Goal: Task Accomplishment & Management: Complete application form

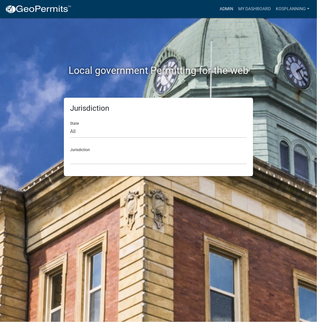
click at [225, 9] on link "Admin" at bounding box center [226, 9] width 19 height 12
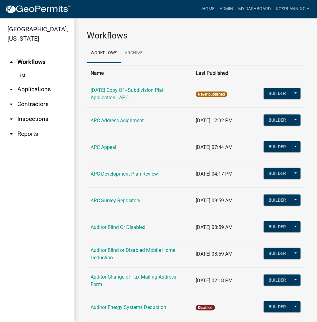
click at [39, 104] on link "arrow_drop_down Contractors" at bounding box center [37, 104] width 74 height 15
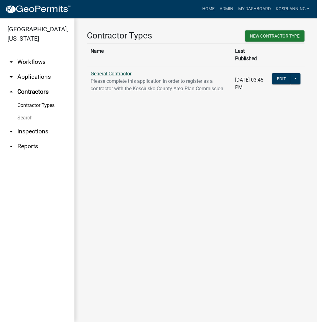
click at [112, 71] on link "General Contractor" at bounding box center [110, 74] width 41 height 6
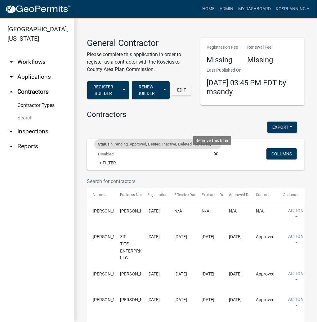
click at [214, 153] on icon at bounding box center [215, 153] width 3 height 5
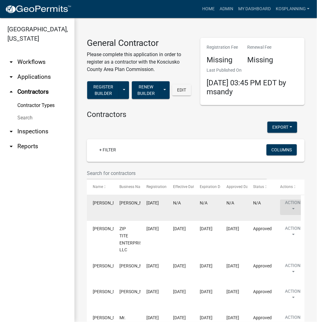
click at [291, 204] on button "Action" at bounding box center [292, 206] width 25 height 15
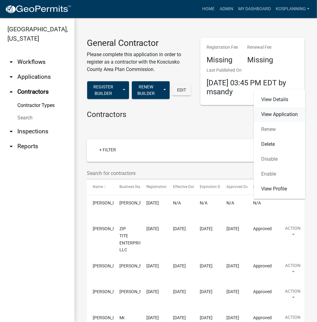
click at [279, 115] on link "View Application" at bounding box center [279, 114] width 51 height 15
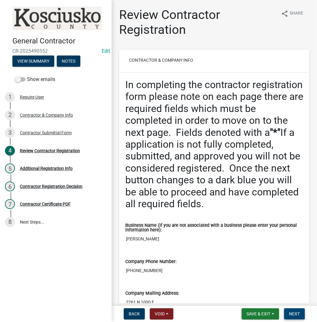
click at [295, 314] on span "Next" at bounding box center [294, 313] width 11 height 5
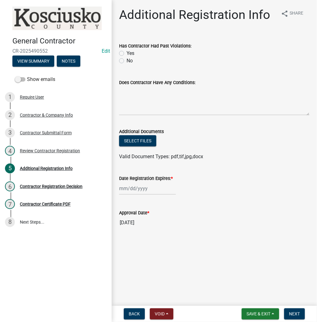
click at [126, 60] on label "No" at bounding box center [129, 60] width 6 height 7
click at [126, 60] on input "No" at bounding box center [128, 59] width 4 height 4
radio input "true"
click at [140, 96] on textarea "Does Contractor Have Any Conditions:" at bounding box center [214, 100] width 190 height 29
type textarea "none"
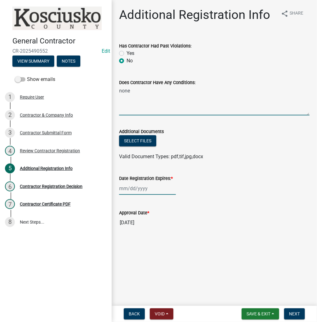
click at [138, 187] on div at bounding box center [147, 188] width 57 height 13
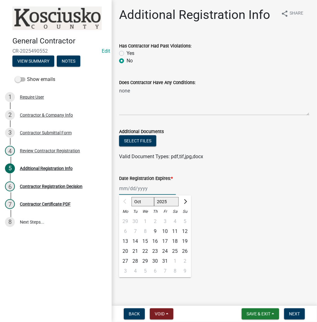
click at [163, 202] on select "2025 2026 2027 2028 2029 2030 2031 2032 2033 2034 2035 2036 2037 2038 2039 2040…" at bounding box center [166, 201] width 25 height 9
select select "2026"
click at [154, 197] on select "2025 2026 2027 2028 2029 2030 2031 2032 2033 2034 2035 2036 2037 2038 2039 2040…" at bounding box center [166, 201] width 25 height 9
click at [166, 228] on div "9" at bounding box center [165, 231] width 10 height 10
type input "[DATE]"
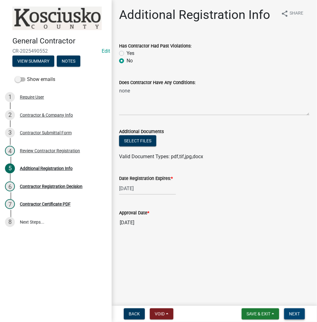
click at [295, 316] on span "Next" at bounding box center [294, 313] width 11 height 5
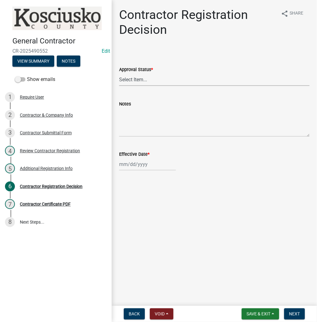
click at [129, 81] on select "Select Item... Approved Denied" at bounding box center [214, 79] width 190 height 13
click at [119, 73] on select "Select Item... Approved Denied" at bounding box center [214, 79] width 190 height 13
select select "8e4351d7-4ebf-4714-a7c9-c8187f00e083"
click at [138, 161] on div at bounding box center [147, 164] width 57 height 13
select select "10"
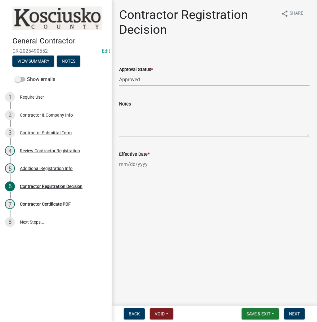
select select "2025"
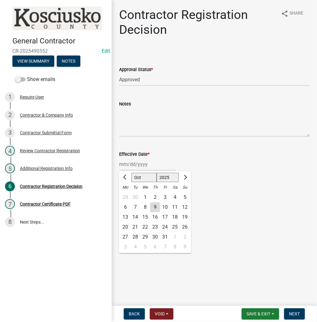
click at [152, 206] on div "9" at bounding box center [155, 207] width 10 height 10
type input "[DATE]"
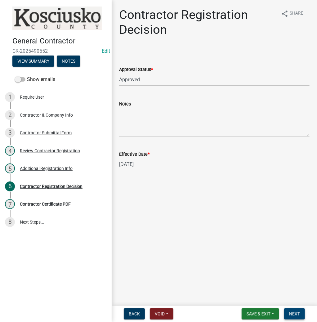
click at [296, 311] on span "Next" at bounding box center [294, 313] width 11 height 5
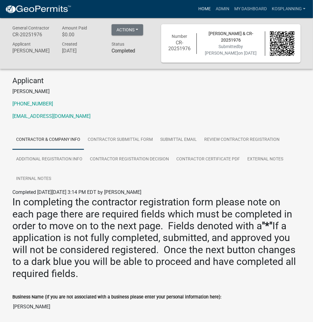
click at [201, 12] on link "Home" at bounding box center [204, 9] width 17 height 12
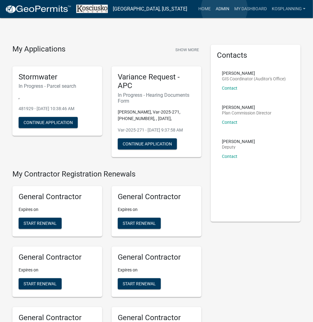
click at [224, 9] on link "Admin" at bounding box center [222, 9] width 19 height 12
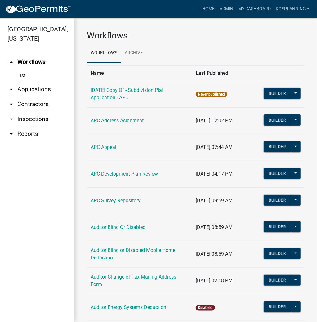
click at [38, 87] on link "arrow_drop_down Applications" at bounding box center [37, 89] width 74 height 15
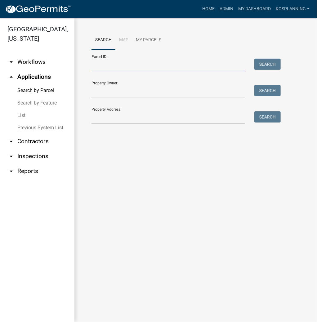
click at [102, 64] on input "Parcel ID:" at bounding box center [167, 65] width 153 height 13
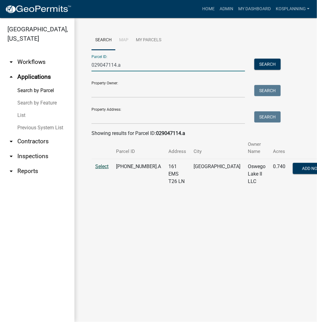
type input "029047114.a"
click at [103, 165] on span "Select" at bounding box center [101, 166] width 13 height 6
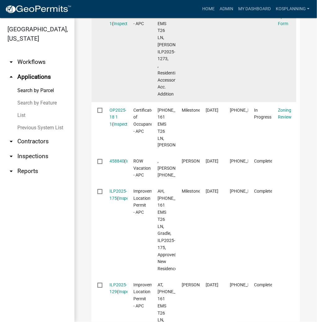
scroll to position [223, 0]
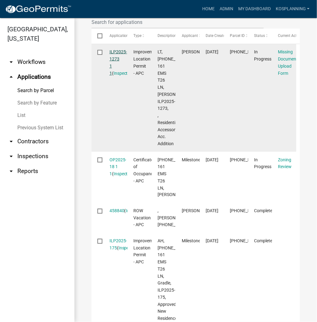
click at [120, 49] on link "ILP2025-1273 1 1" at bounding box center [118, 62] width 18 height 26
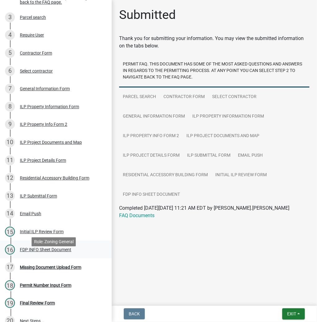
scroll to position [124, 0]
click at [60, 265] on div "Missing Document Upload Form" at bounding box center [50, 267] width 61 height 4
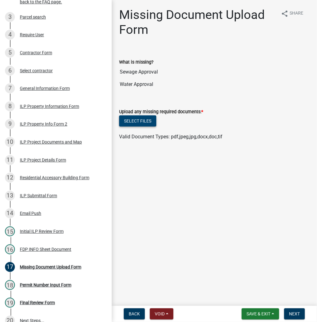
click at [145, 121] on button "Select files" at bounding box center [137, 120] width 37 height 11
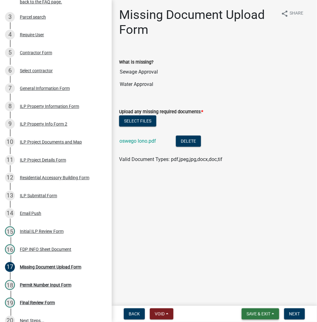
click at [255, 315] on span "Save & Exit" at bounding box center [258, 313] width 24 height 5
click at [248, 297] on button "Save & Exit" at bounding box center [254, 297] width 50 height 15
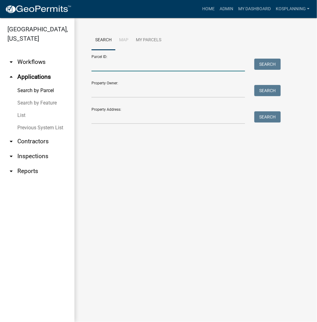
click at [103, 64] on input "Parcel ID:" at bounding box center [167, 65] width 153 height 13
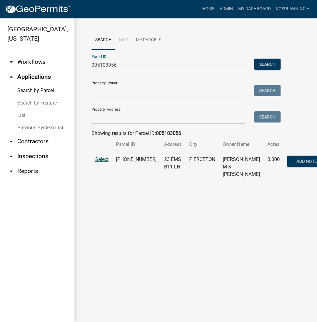
type input "005103056"
click at [97, 162] on span "Select" at bounding box center [101, 159] width 13 height 6
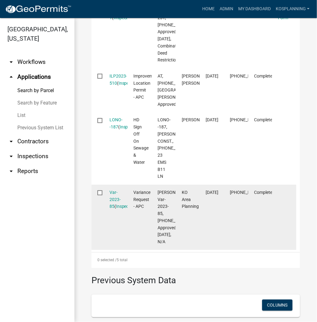
scroll to position [248, 0]
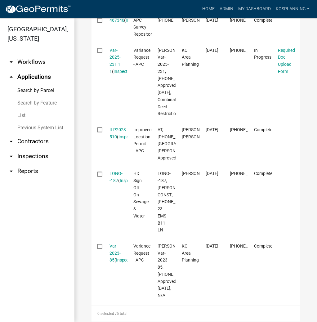
click at [33, 140] on link "arrow_drop_down Contractors" at bounding box center [37, 141] width 74 height 15
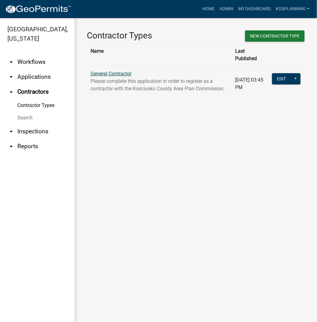
click at [116, 71] on link "General Contractor" at bounding box center [110, 74] width 41 height 6
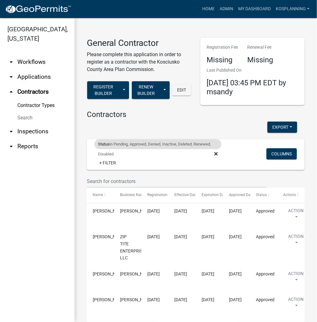
click at [215, 152] on span "Status in Pending, Approved, Denied, Inactive, Deleted, Renewed, Disabled Remov…" at bounding box center [160, 153] width 132 height 5
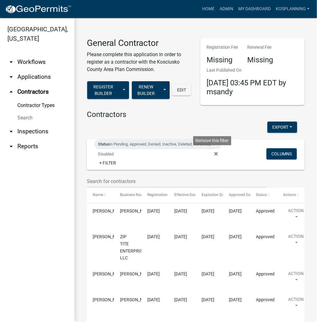
click at [214, 154] on icon at bounding box center [215, 153] width 3 height 3
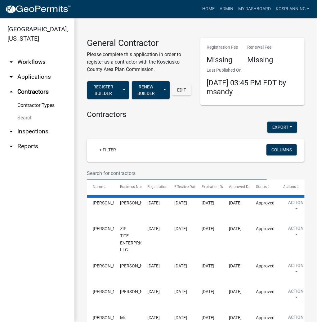
click at [120, 170] on input "text" at bounding box center [177, 173] width 180 height 13
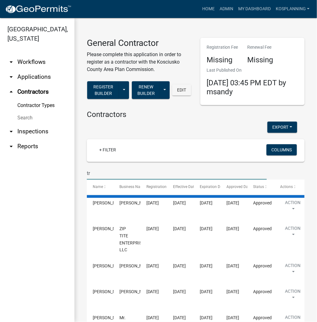
type input "t"
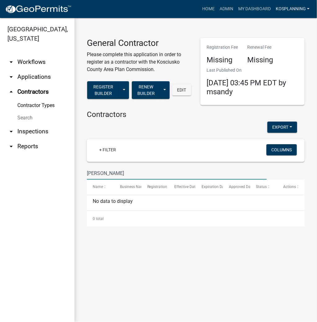
type input "[PERSON_NAME]"
click at [291, 8] on link "kosplanning" at bounding box center [292, 9] width 39 height 12
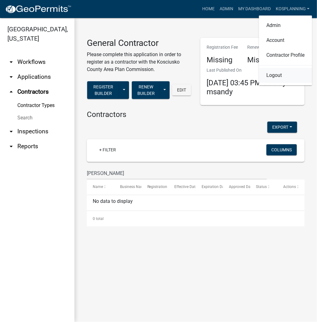
click at [276, 75] on link "Logout" at bounding box center [285, 75] width 53 height 15
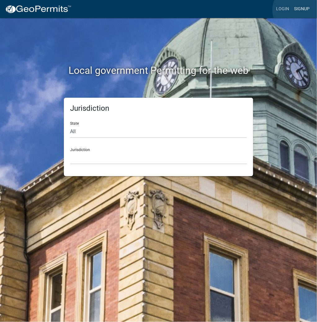
click at [298, 10] on link "Signup" at bounding box center [301, 9] width 20 height 12
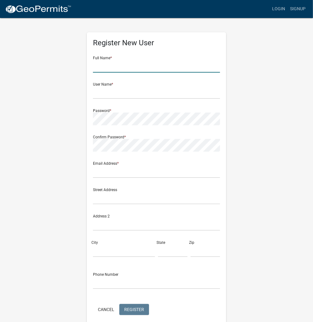
click at [121, 68] on input "text" at bounding box center [156, 66] width 127 height 13
type input "[PERSON_NAME]"
click at [278, 10] on link "Login" at bounding box center [279, 9] width 18 height 12
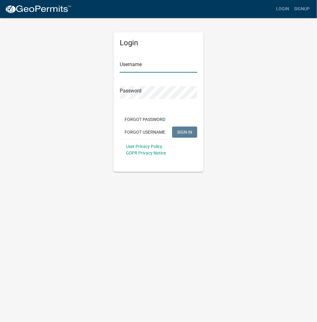
click at [151, 66] on input "Username" at bounding box center [158, 66] width 77 height 13
type input "kosplanning"
click at [172, 126] on button "SIGN IN" at bounding box center [184, 131] width 25 height 11
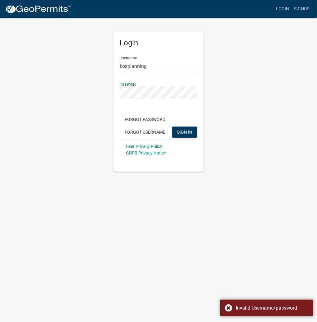
click at [112, 94] on div "Login Username kosplanning Password Forgot Password Forgot Username SIGN IN Use…" at bounding box center [158, 94] width 99 height 154
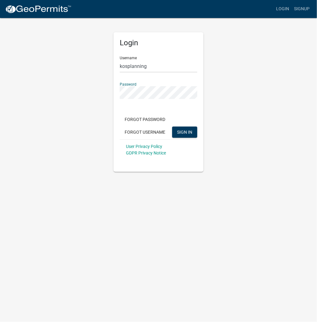
click at [172, 126] on button "SIGN IN" at bounding box center [184, 131] width 25 height 11
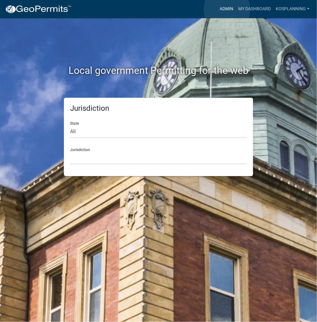
click at [227, 10] on link "Admin" at bounding box center [226, 9] width 19 height 12
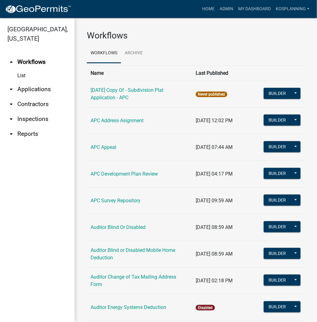
click at [38, 104] on link "arrow_drop_down Contractors" at bounding box center [37, 104] width 74 height 15
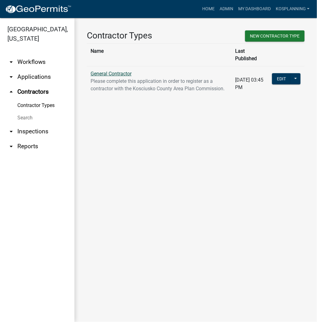
click at [108, 71] on link "General Contractor" at bounding box center [110, 74] width 41 height 6
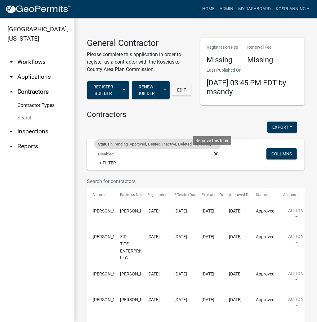
click at [214, 152] on icon at bounding box center [215, 153] width 3 height 3
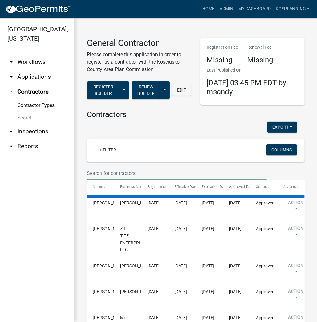
click at [109, 170] on input "text" at bounding box center [177, 173] width 180 height 13
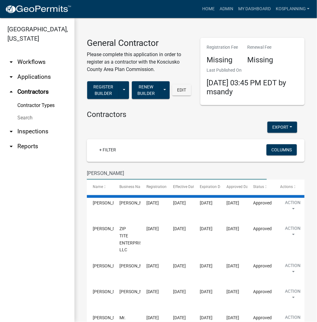
type input "[PERSON_NAME]"
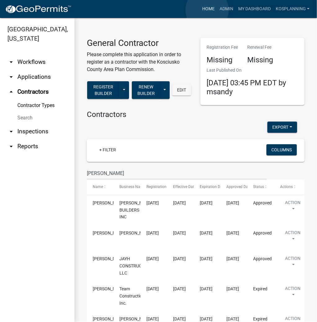
click at [207, 10] on link "Home" at bounding box center [208, 9] width 17 height 12
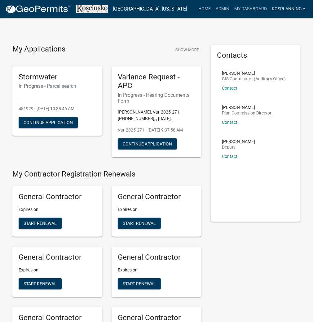
click at [285, 8] on link "kosplanning" at bounding box center [288, 9] width 39 height 12
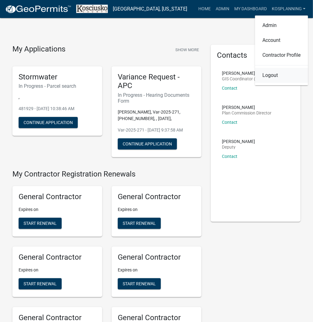
click at [273, 73] on link "Logout" at bounding box center [281, 75] width 53 height 15
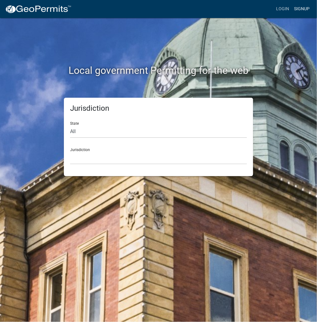
click at [301, 7] on link "Signup" at bounding box center [301, 9] width 20 height 12
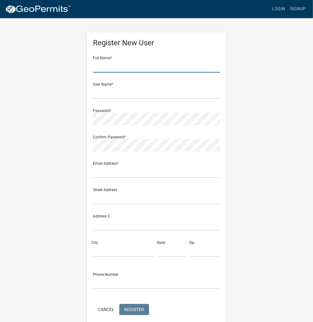
click at [125, 68] on input "text" at bounding box center [156, 66] width 127 height 13
type input "[PERSON_NAME]"
type input "Y"
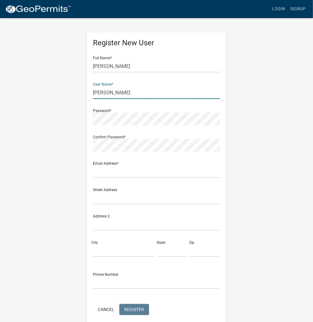
click at [108, 93] on input "[PERSON_NAME]" at bounding box center [156, 92] width 127 height 13
drag, startPoint x: 126, startPoint y: 93, endPoint x: 106, endPoint y: 93, distance: 19.5
click at [89, 93] on div "Register New User Full Name * [PERSON_NAME] User Name * TRAEHARRIS Password * C…" at bounding box center [156, 180] width 139 height 296
type input "TRAEHARRIS"
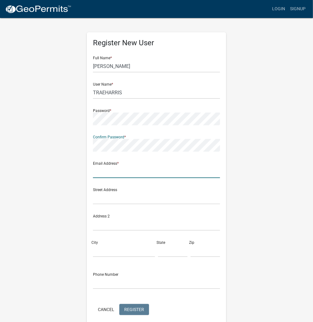
click at [107, 172] on input "text" at bounding box center [156, 171] width 127 height 13
type input "[EMAIL_ADDRESS][DOMAIN_NAME]"
click at [138, 310] on span "Register" at bounding box center [134, 308] width 20 height 5
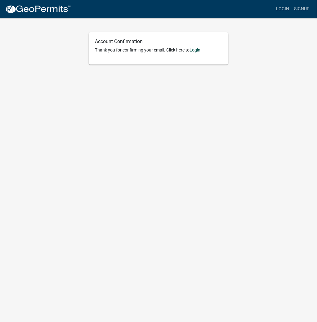
click at [197, 52] on link "Login" at bounding box center [194, 49] width 11 height 5
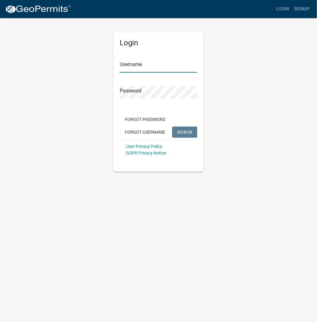
click at [139, 64] on input "Username" at bounding box center [158, 66] width 77 height 13
paste input "TRAEHARRIS"
type input "TRAEHARRIS"
click at [179, 131] on span "SIGN IN" at bounding box center [184, 131] width 15 height 5
